Goal: Information Seeking & Learning: Learn about a topic

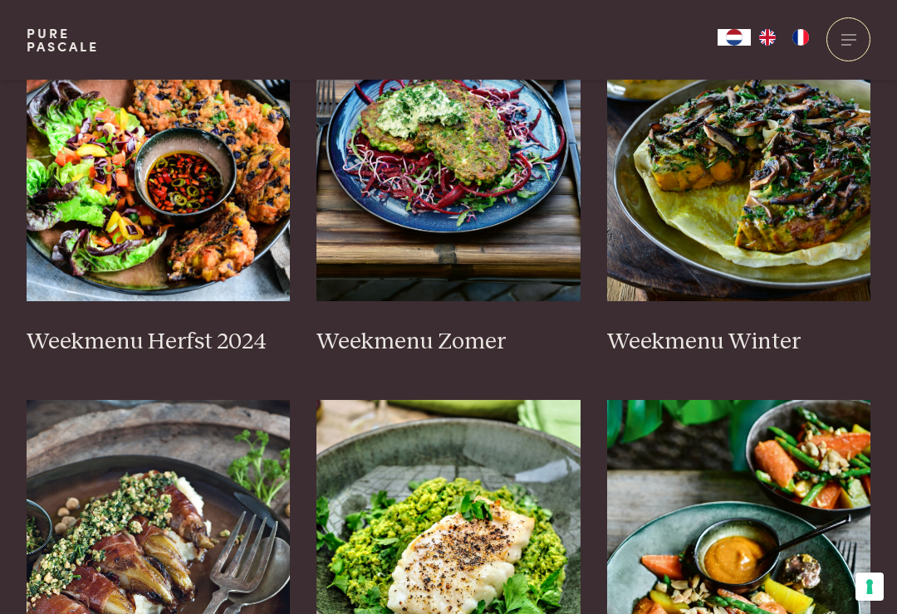
scroll to position [580, 0]
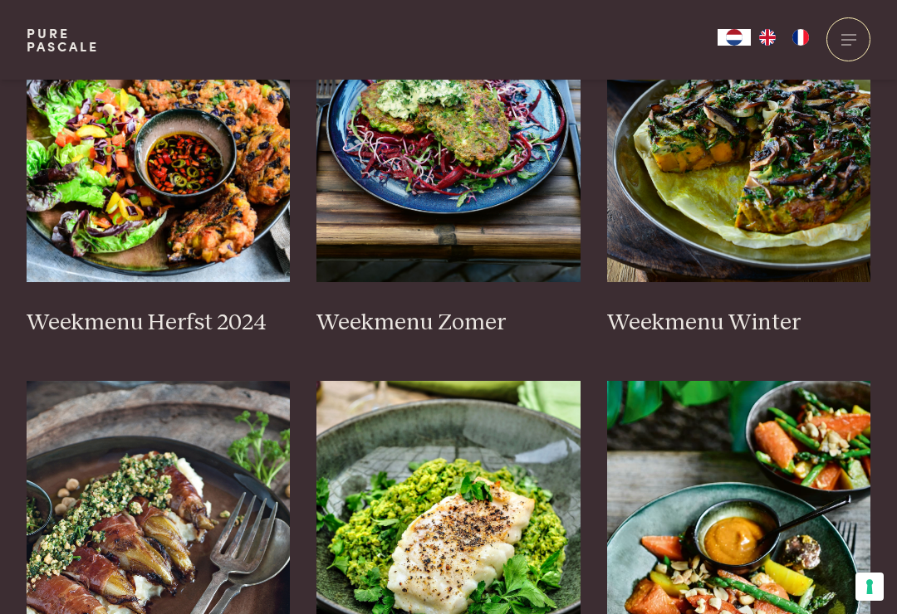
click at [164, 326] on h3 "Weekmenu Herfst 2024" at bounding box center [159, 323] width 264 height 29
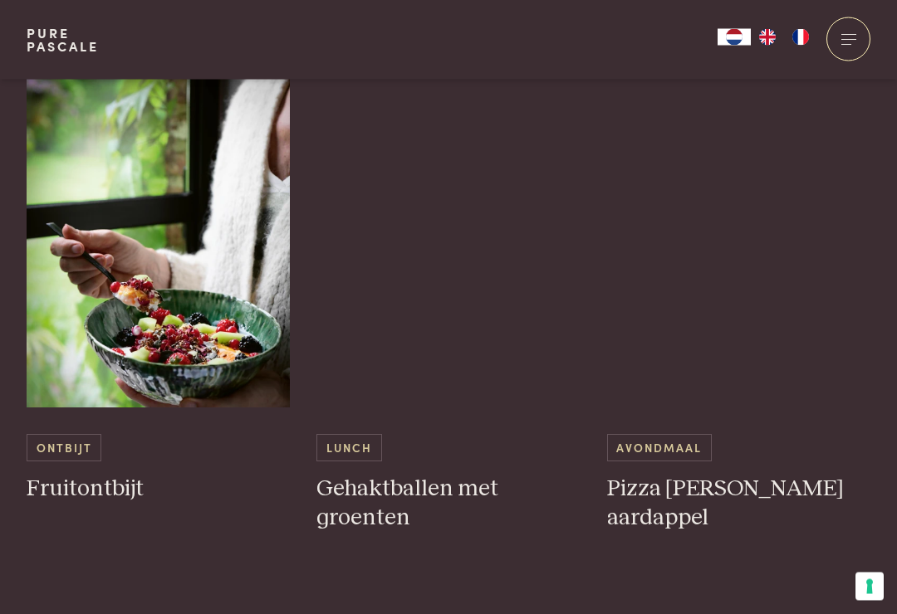
scroll to position [3573, 0]
click at [357, 475] on h3 "Gehaktballen met groenten" at bounding box center [448, 503] width 264 height 57
click at [359, 434] on div "Lunch Gehaktballen met groenten" at bounding box center [448, 483] width 264 height 98
click at [453, 201] on img at bounding box center [448, 242] width 264 height 332
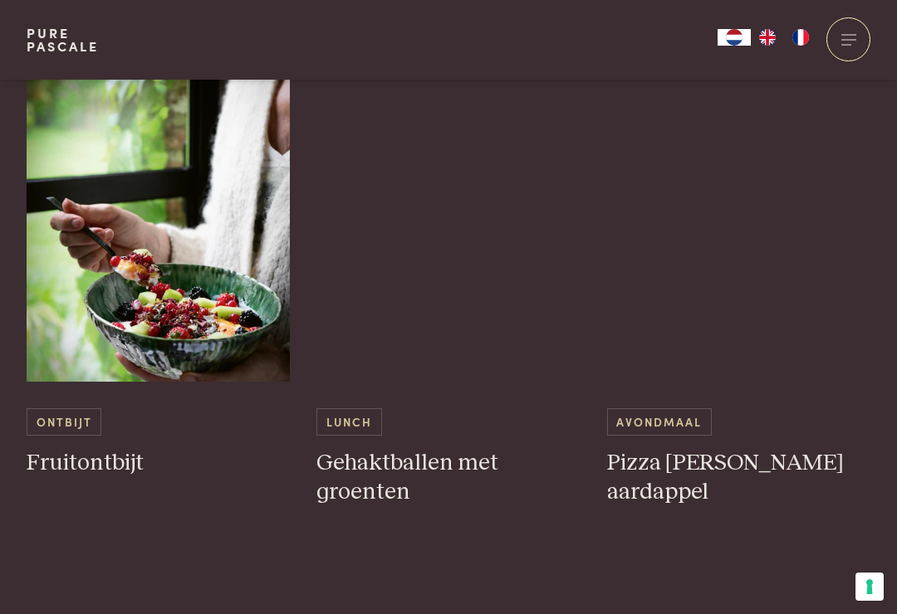
scroll to position [4537, 0]
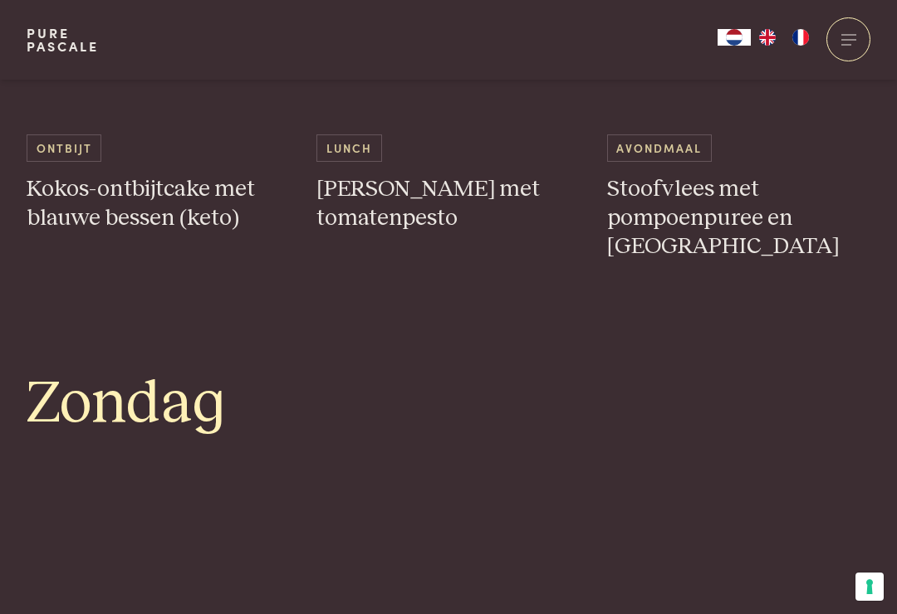
click at [384, 184] on h3 "[PERSON_NAME] met tomatenpesto" at bounding box center [448, 203] width 264 height 57
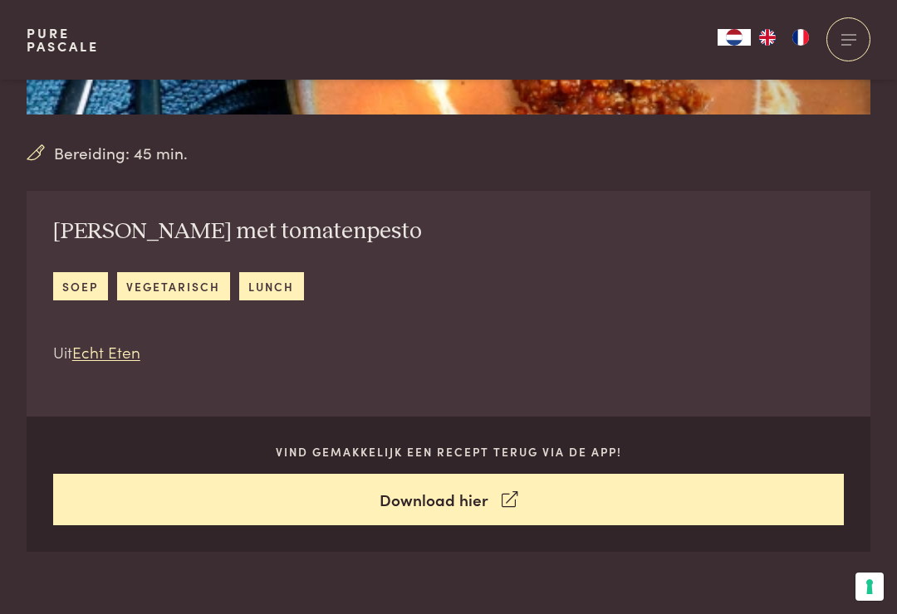
scroll to position [471, 0]
